Goal: Information Seeking & Learning: Learn about a topic

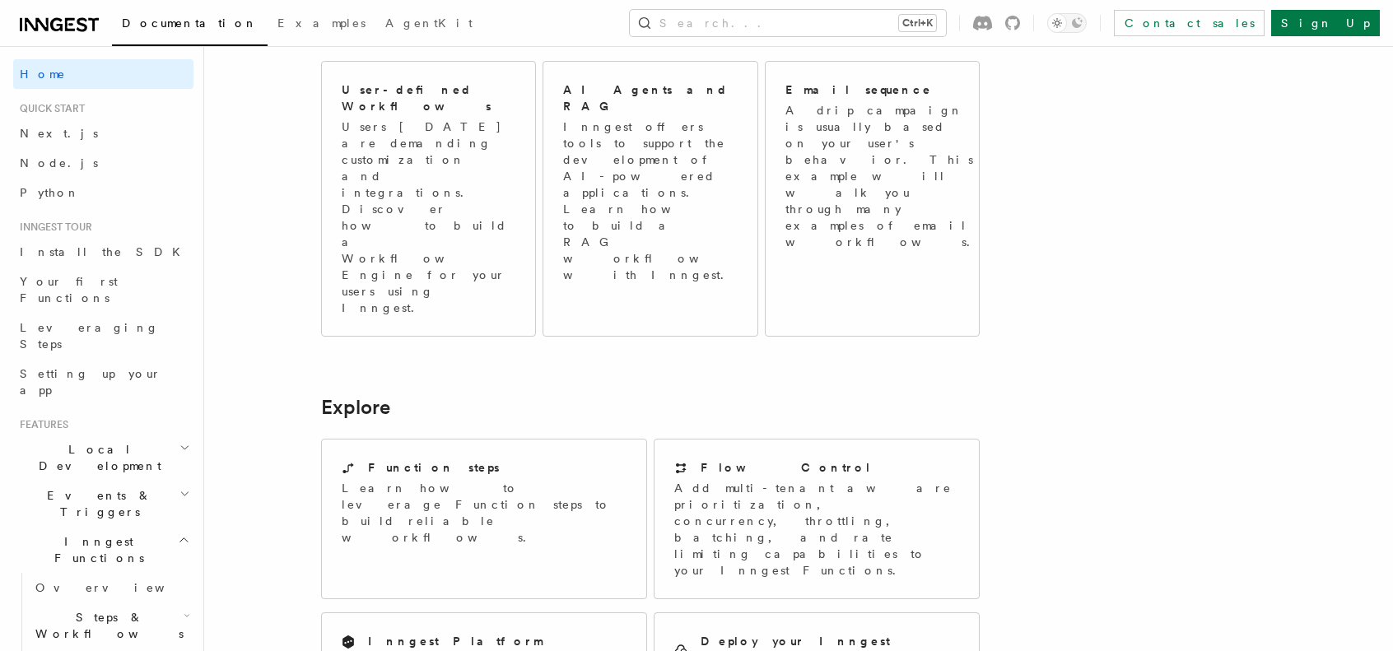
scroll to position [988, 0]
click at [726, 459] on h2 "Flow Control" at bounding box center [786, 467] width 171 height 16
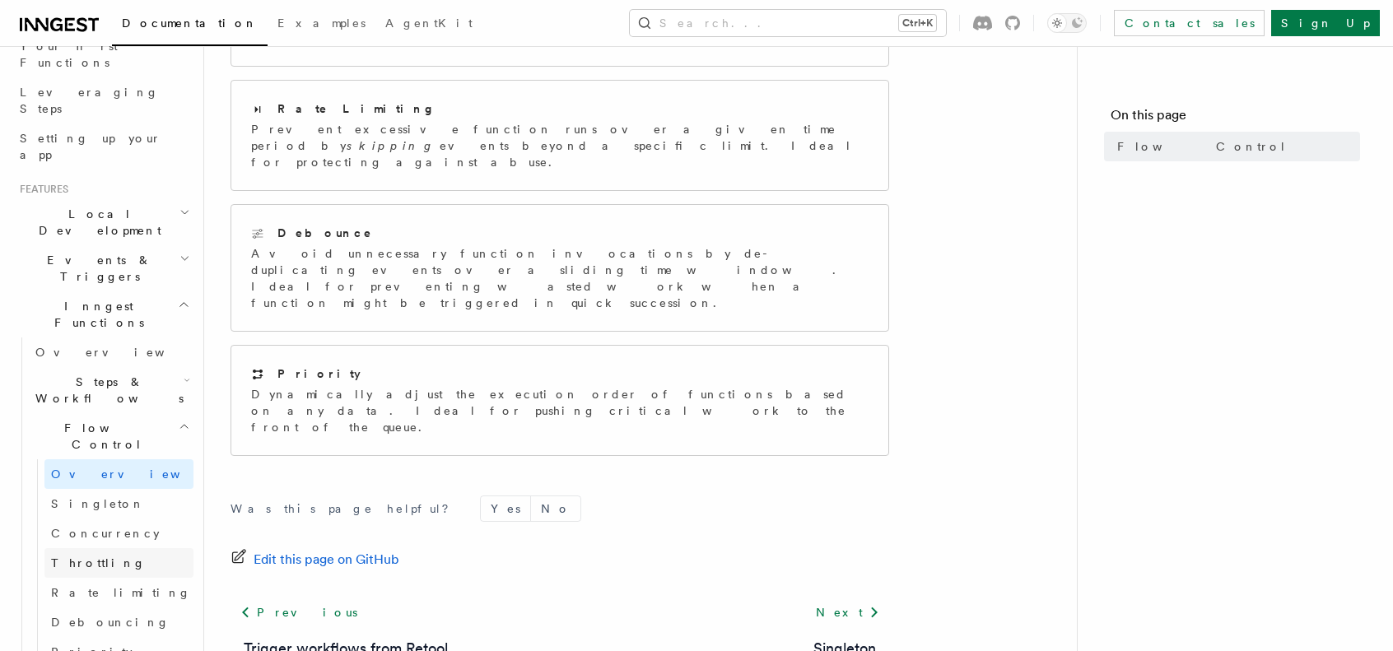
scroll to position [247, 0]
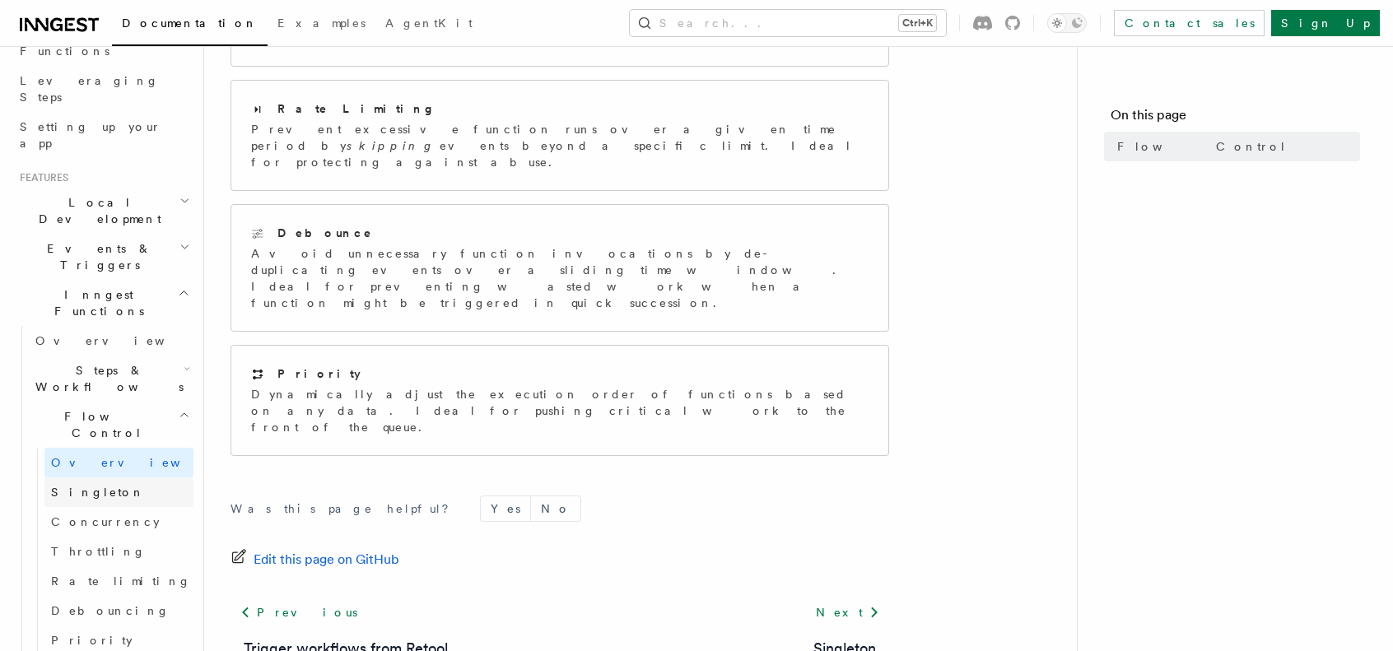
click at [77, 486] on span "Singleton" at bounding box center [98, 492] width 94 height 13
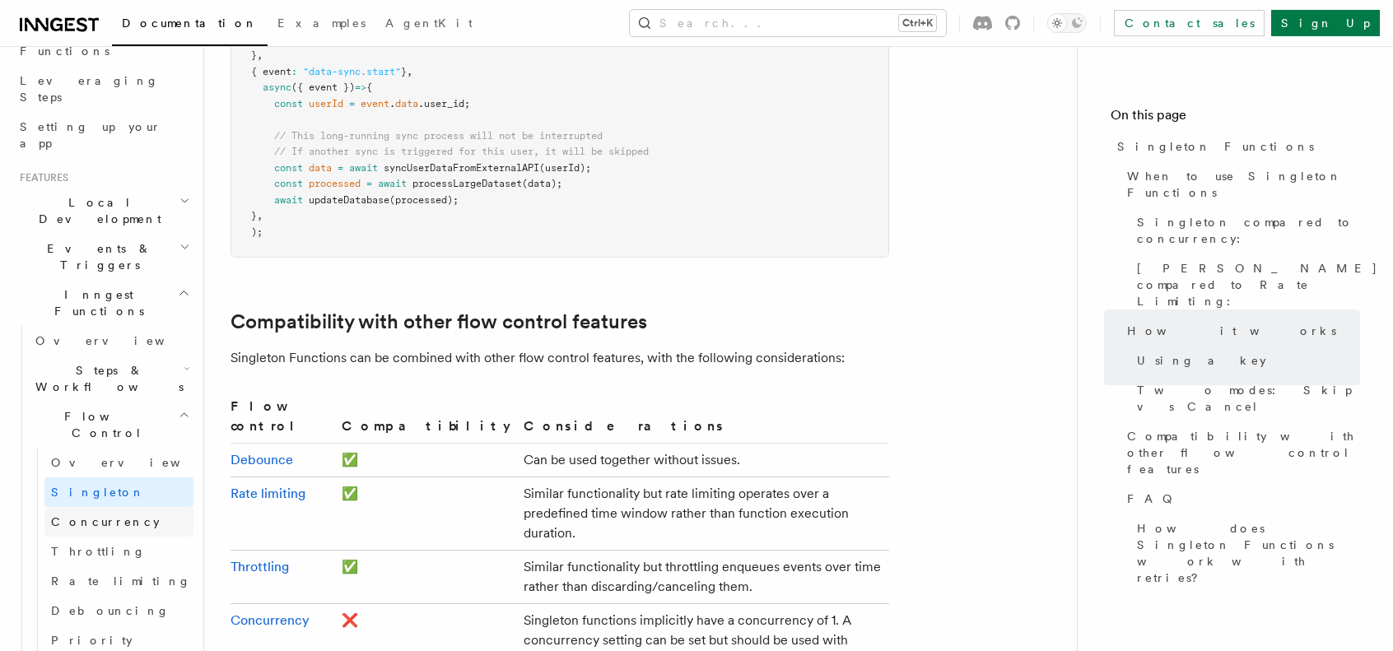
scroll to position [2471, 0]
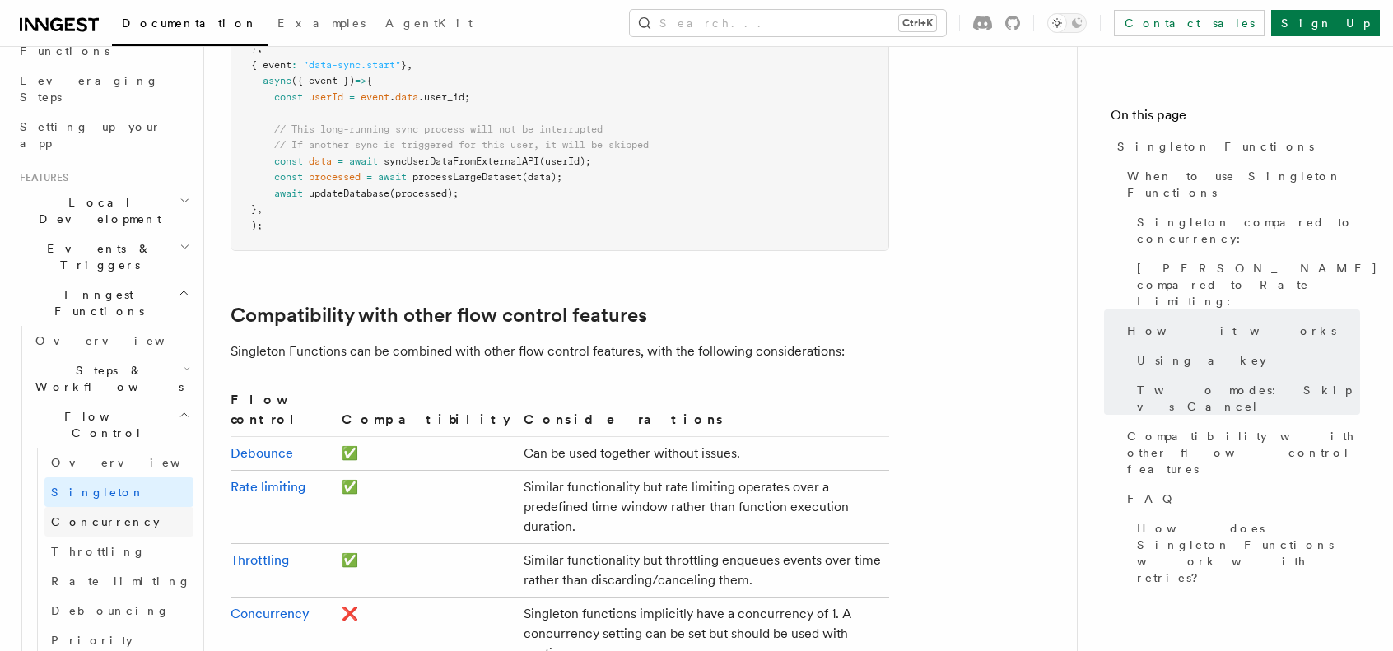
click at [95, 516] on span "Concurrency" at bounding box center [105, 522] width 109 height 13
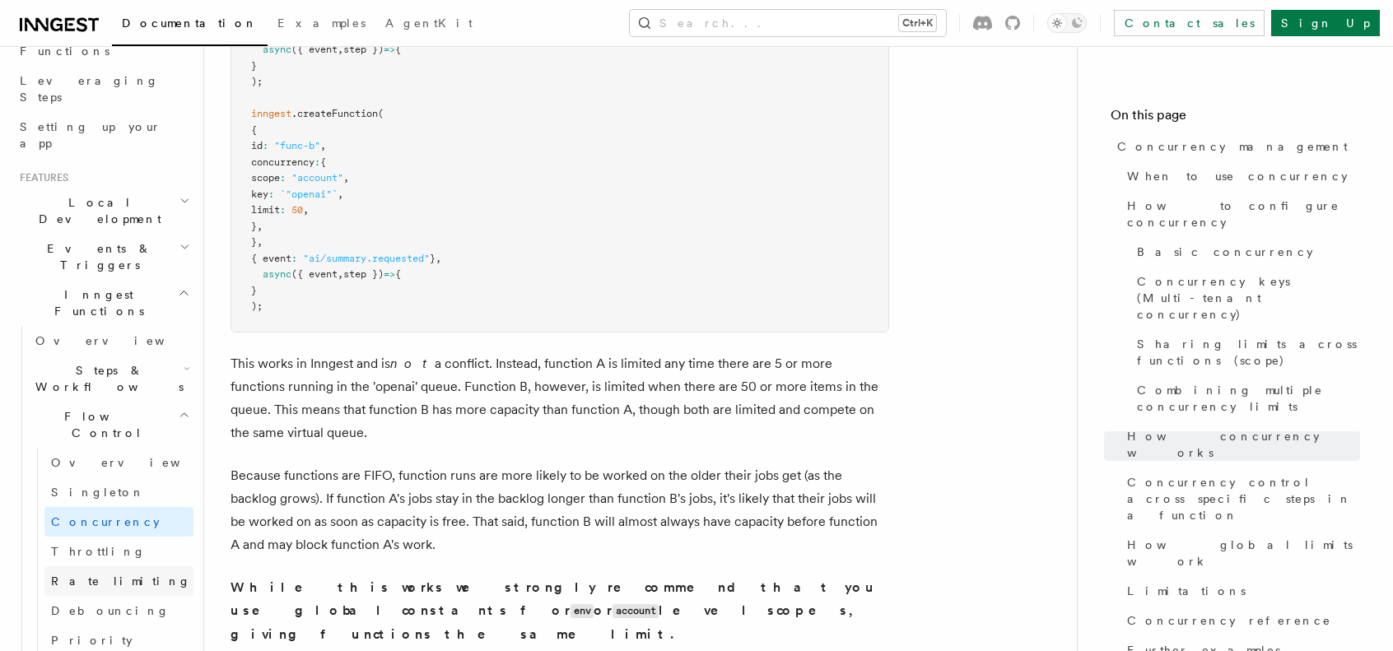
scroll to position [4859, 0]
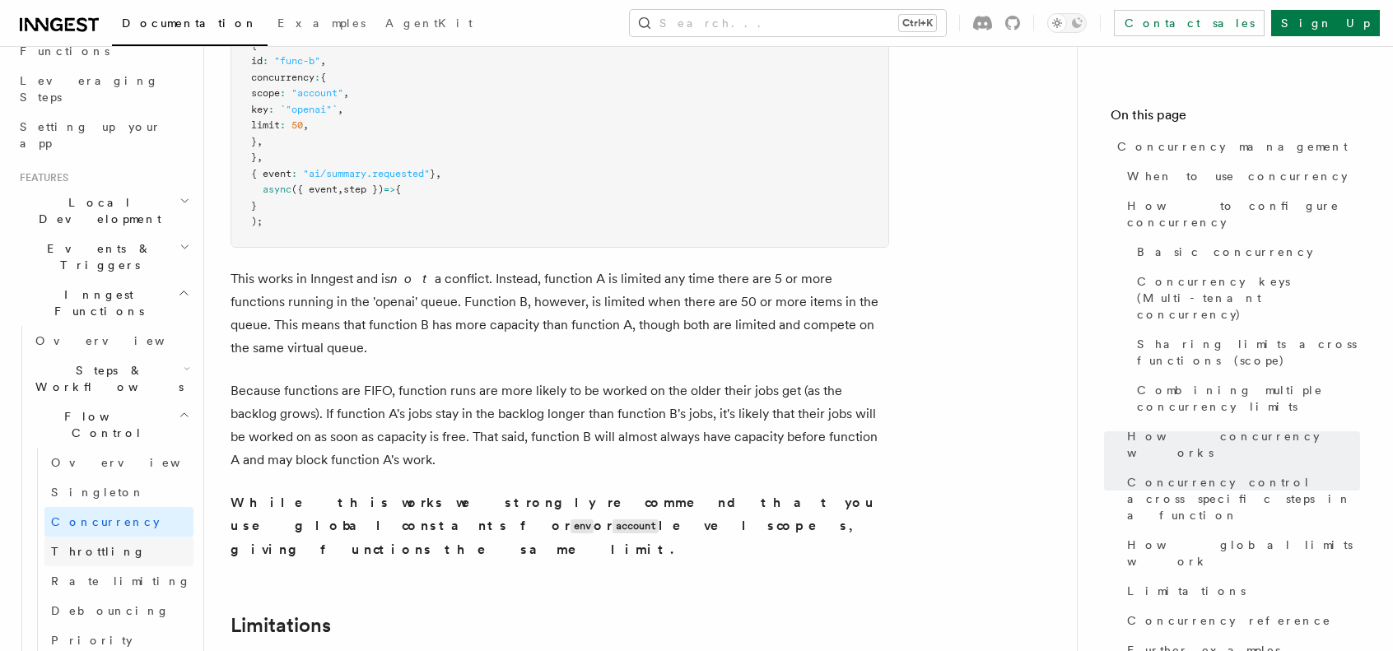
click at [86, 545] on span "Throttling" at bounding box center [98, 551] width 95 height 13
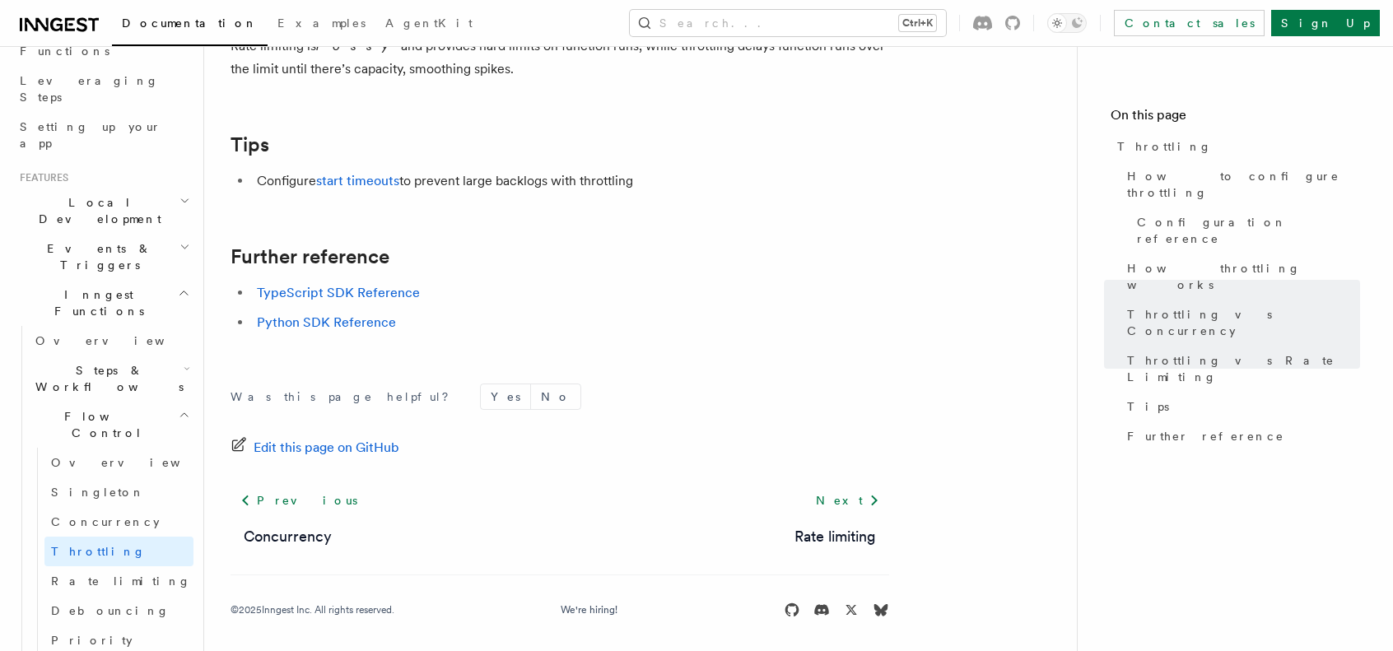
scroll to position [1939, 0]
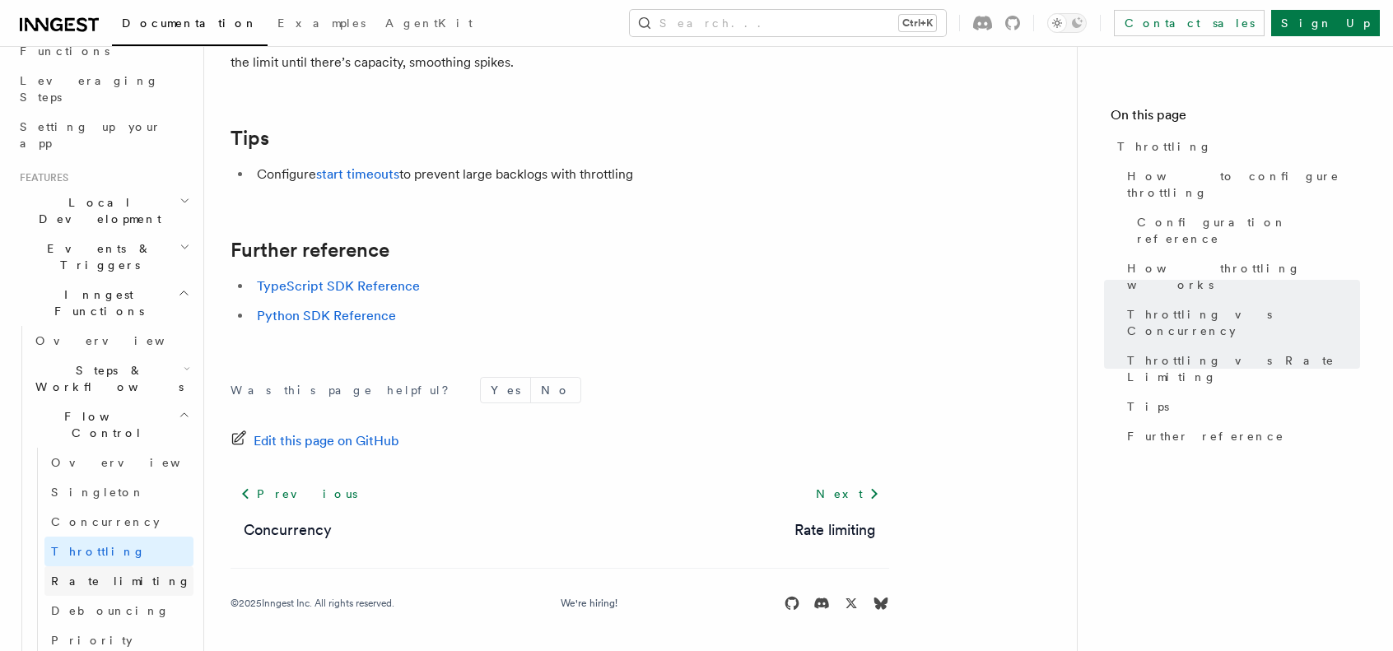
click at [72, 567] on link "Rate limiting" at bounding box center [118, 582] width 149 height 30
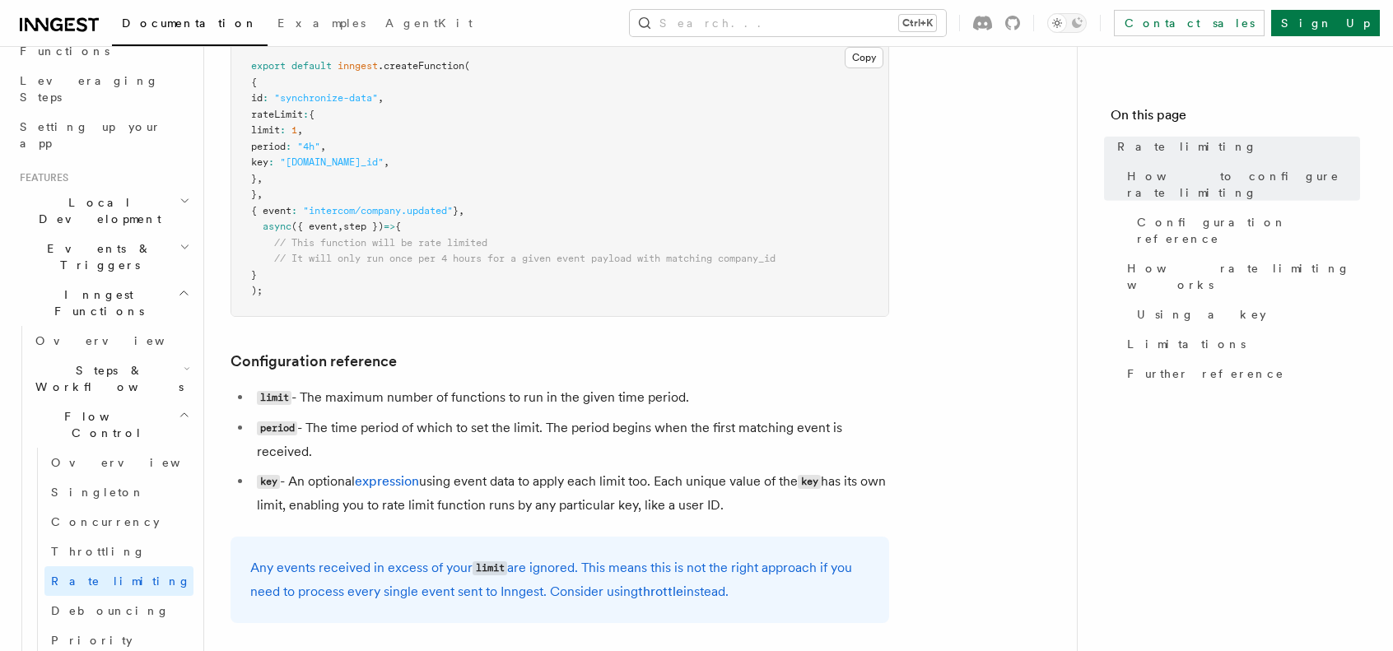
scroll to position [412, 0]
click at [91, 604] on span "Debouncing" at bounding box center [110, 610] width 119 height 13
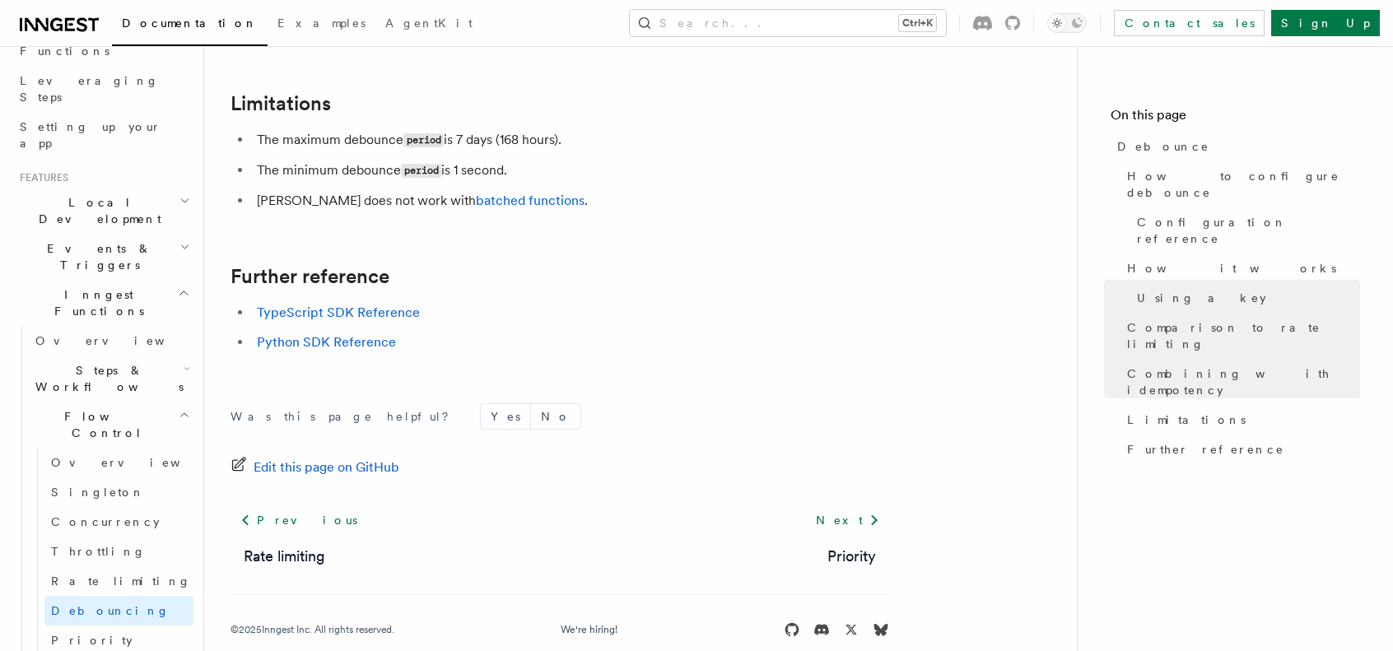
scroll to position [1944, 0]
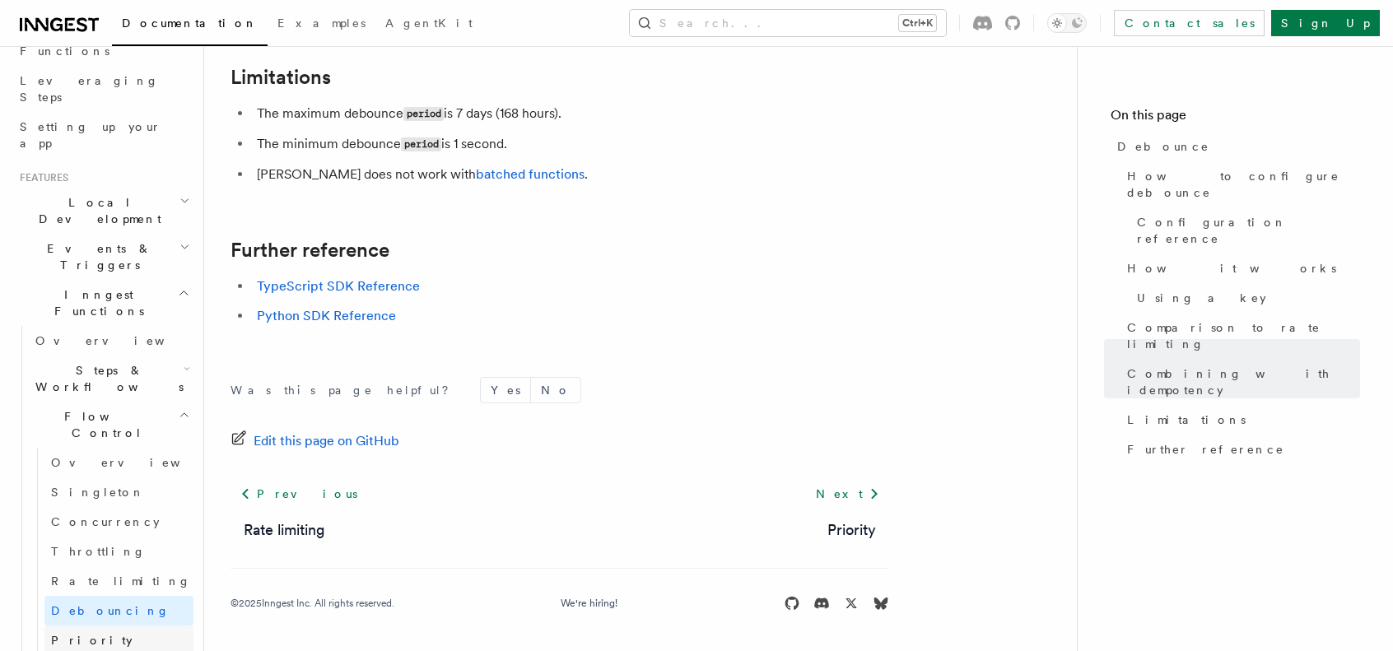
click at [84, 634] on span "Priority" at bounding box center [92, 640] width 82 height 13
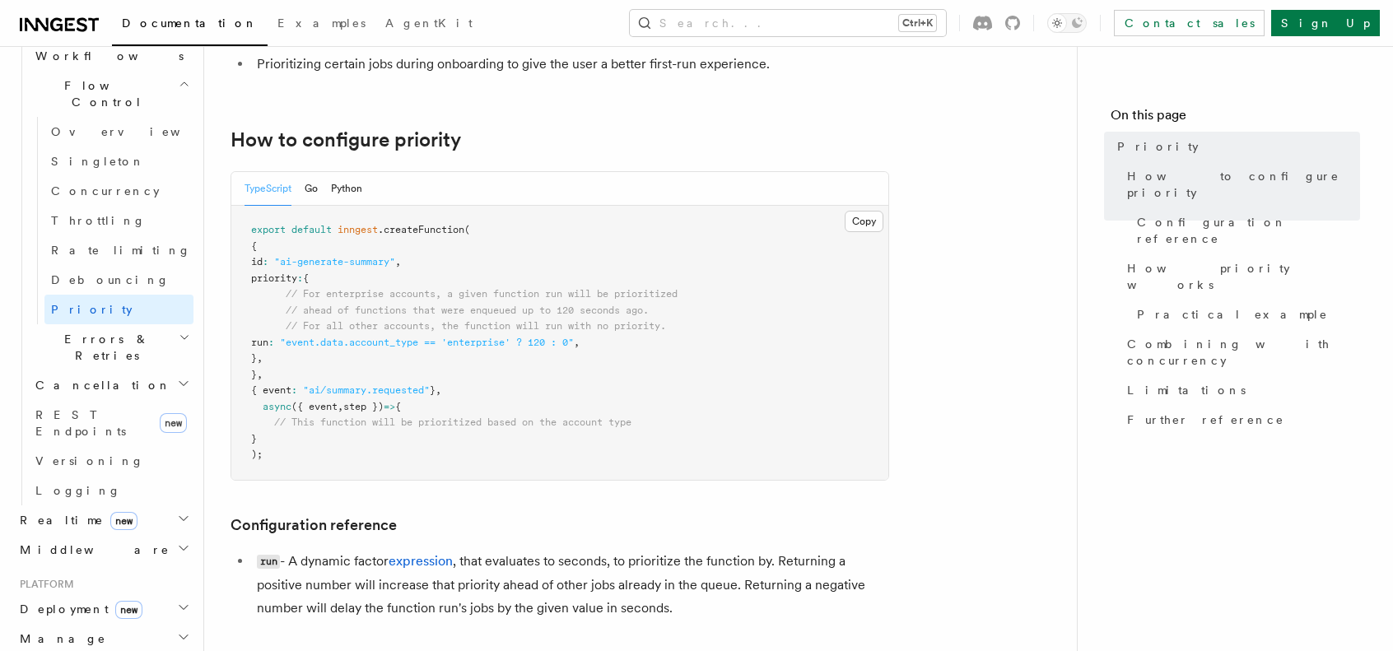
scroll to position [741, 0]
